Goal: Check status: Check status

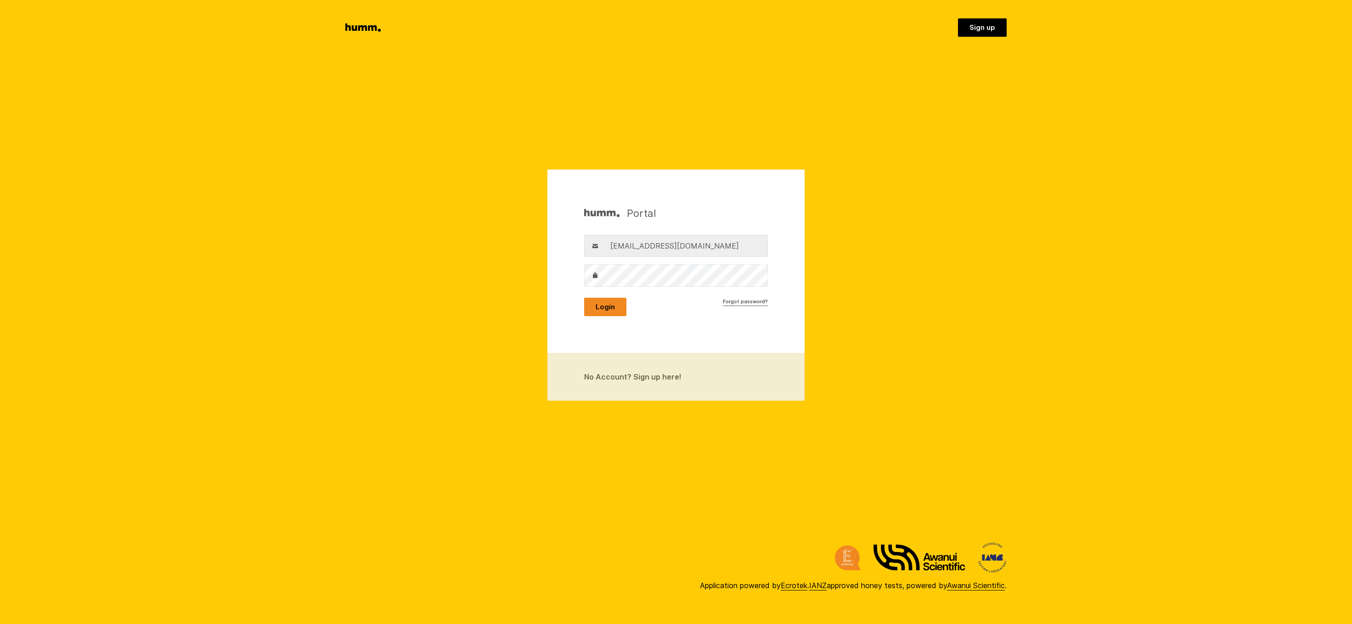
click at [612, 307] on button "Login" at bounding box center [605, 307] width 42 height 18
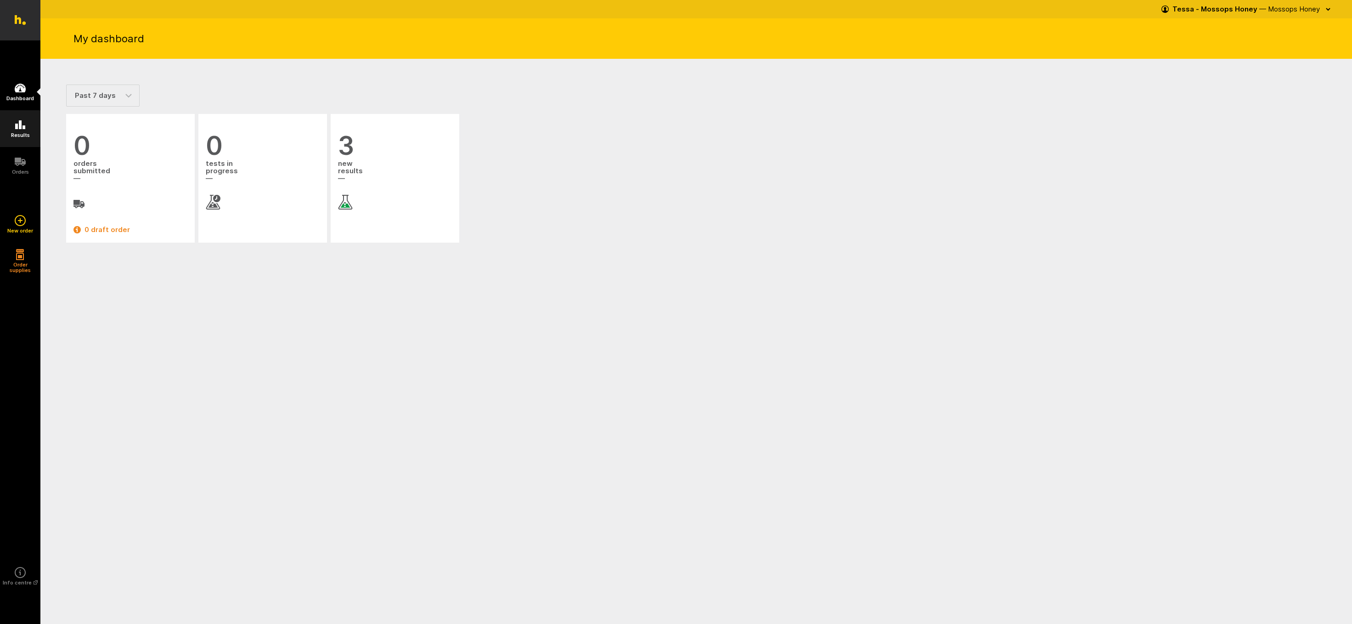
click at [22, 126] on icon at bounding box center [20, 124] width 11 height 11
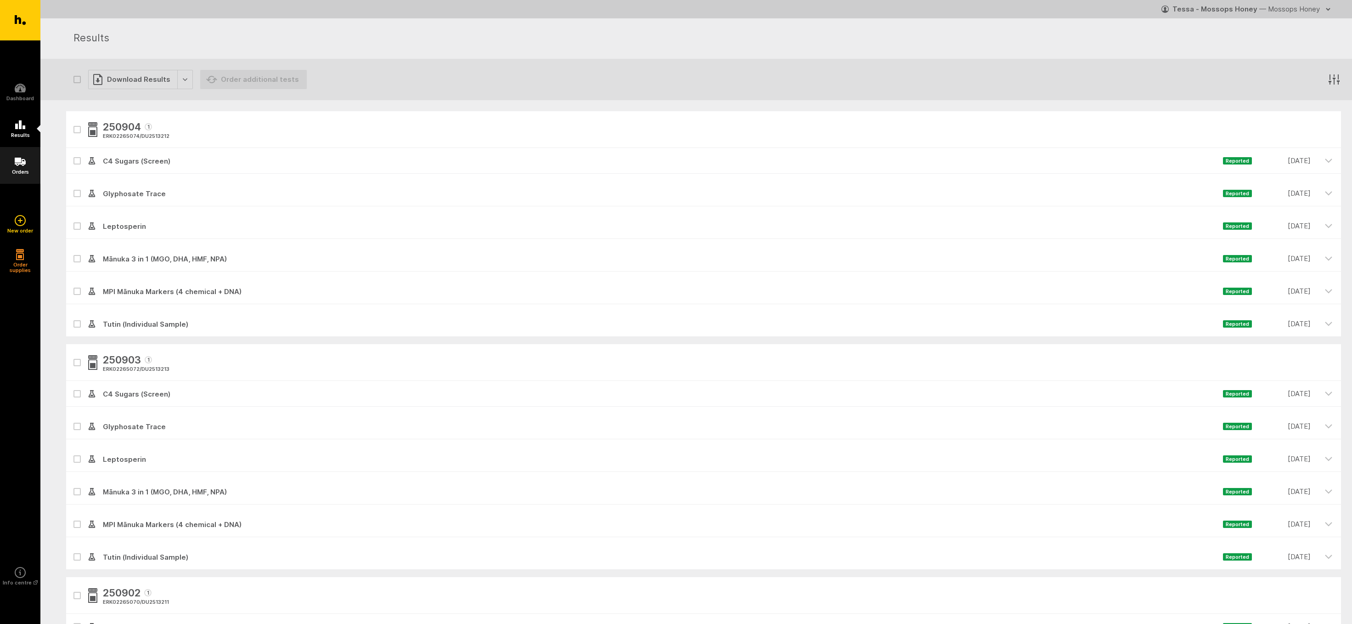
click at [20, 159] on icon at bounding box center [20, 162] width 11 height 8
